Goal: Information Seeking & Learning: Learn about a topic

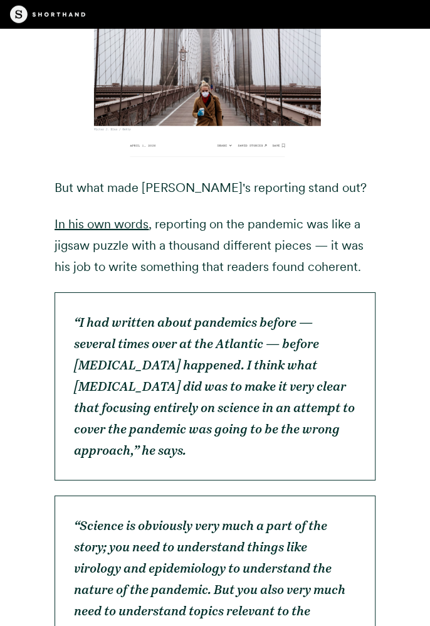
scroll to position [4067, 0]
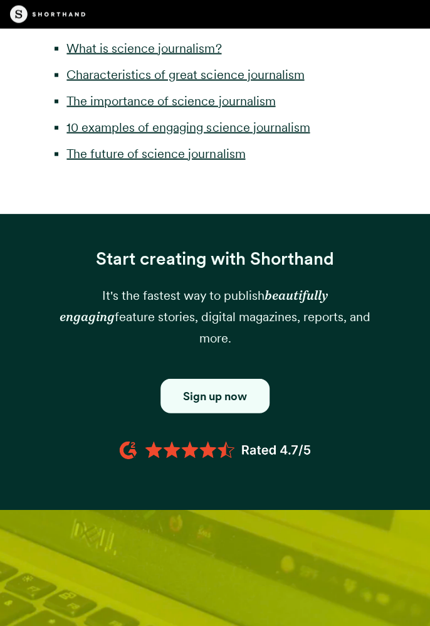
scroll to position [956, 0]
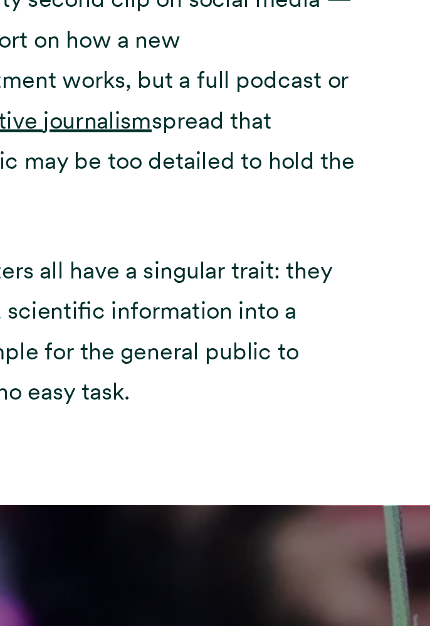
click at [381, 249] on div "Science journalism exists to report on healthcare breakthroughs, disease, clima…" at bounding box center [215, 65] width 359 height 620
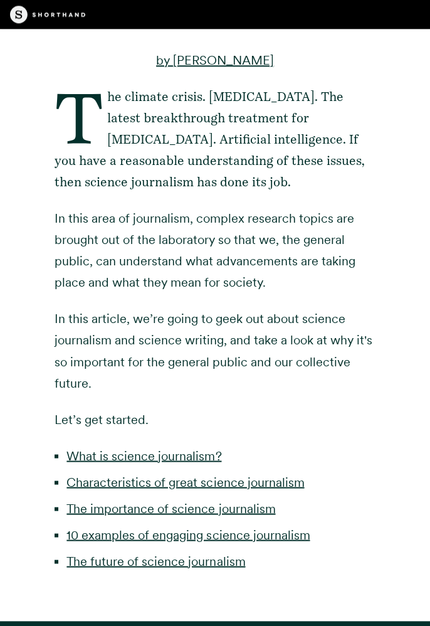
scroll to position [407, 0]
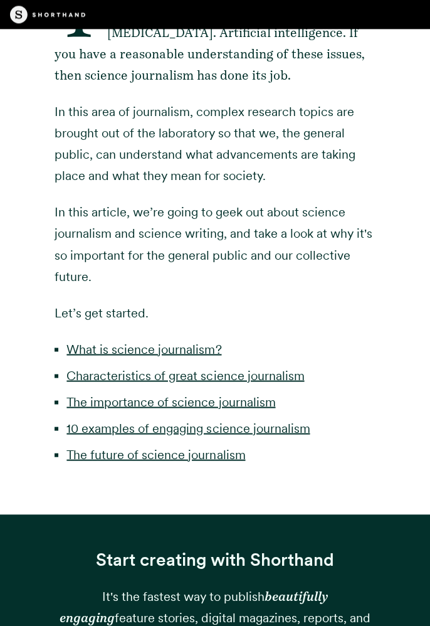
click at [392, 494] on div "by [PERSON_NAME] The climate crisis. [MEDICAL_DATA]. The latest breakthrough tr…" at bounding box center [215, 171] width 359 height 685
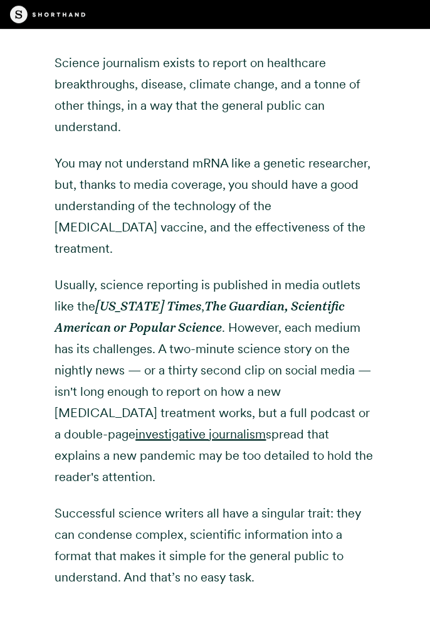
scroll to position [1605, 0]
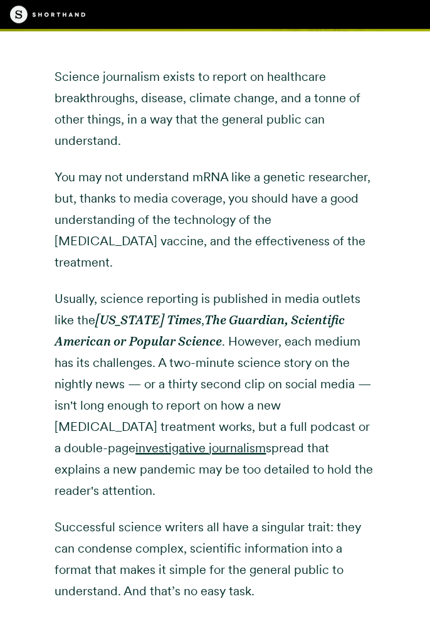
click at [366, 467] on p "Usually, science reporting is published in media outlets like the [US_STATE] Ti…" at bounding box center [215, 394] width 321 height 213
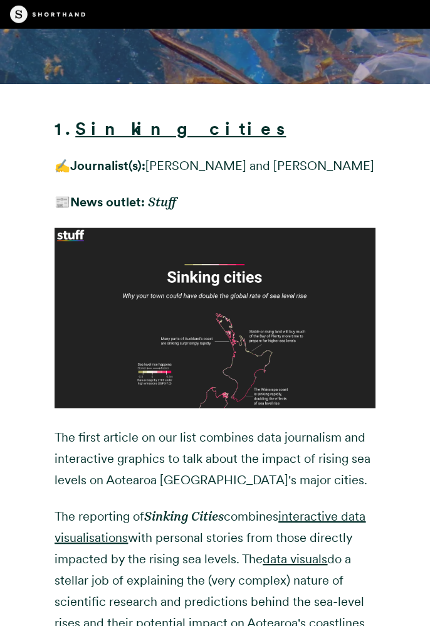
scroll to position [5698, 0]
click at [316, 379] on img at bounding box center [215, 318] width 321 height 181
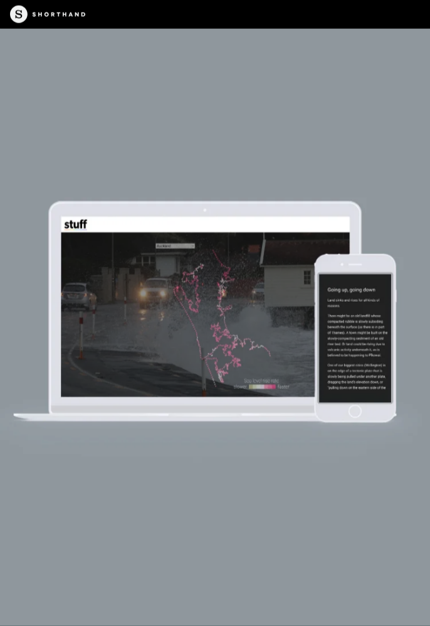
scroll to position [6866, 0]
